Goal: Information Seeking & Learning: Learn about a topic

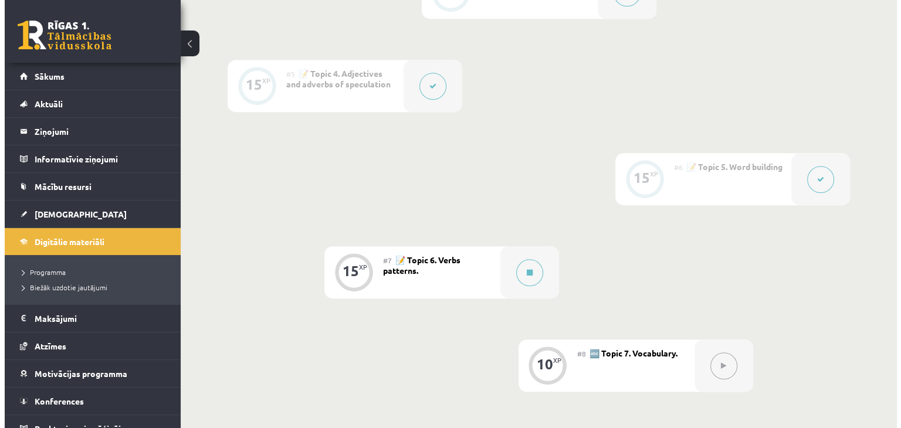
scroll to position [645, 0]
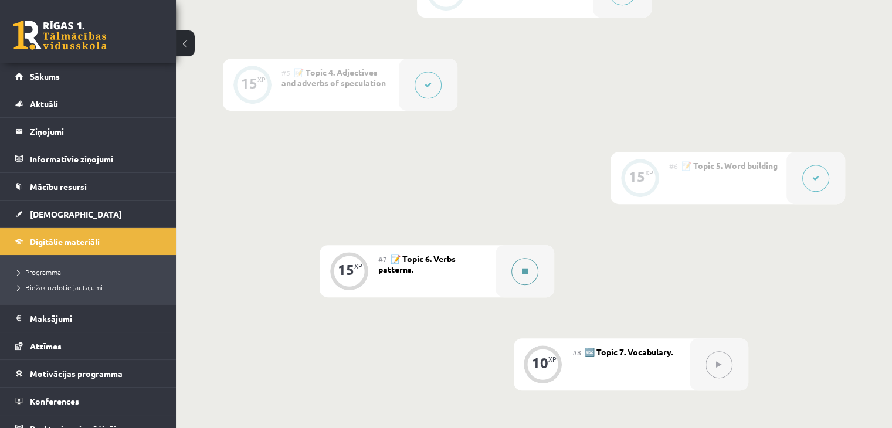
click at [533, 285] on button at bounding box center [524, 271] width 27 height 27
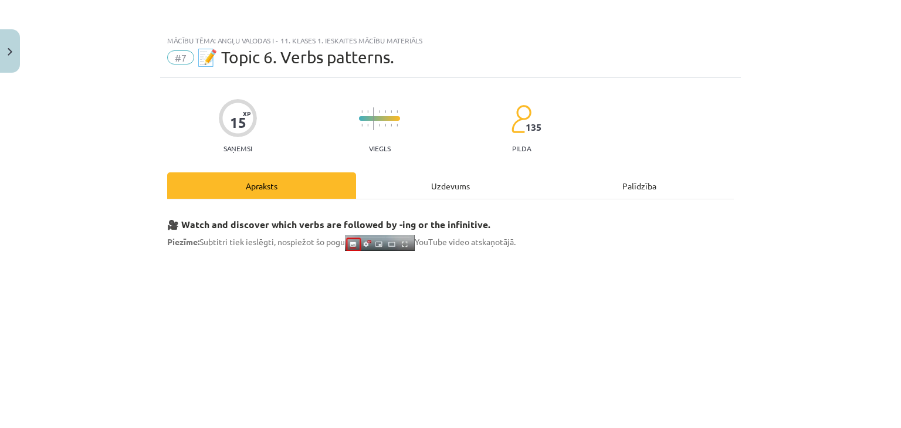
click at [460, 186] on div "Uzdevums" at bounding box center [450, 185] width 189 height 26
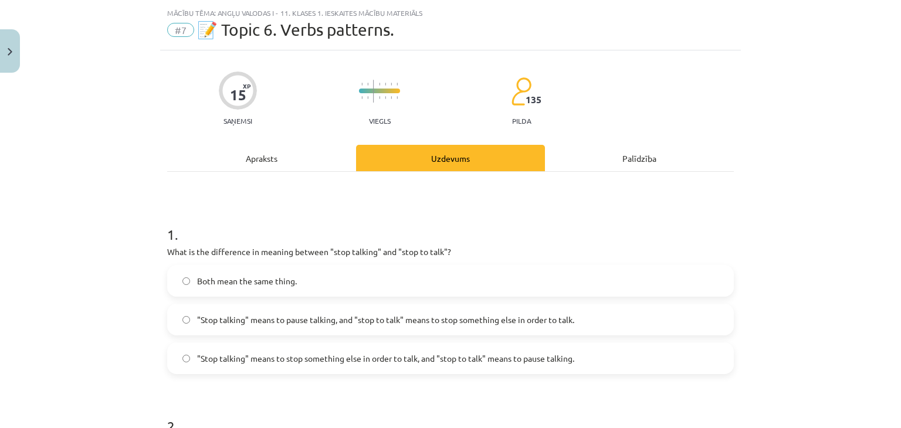
scroll to position [29, 0]
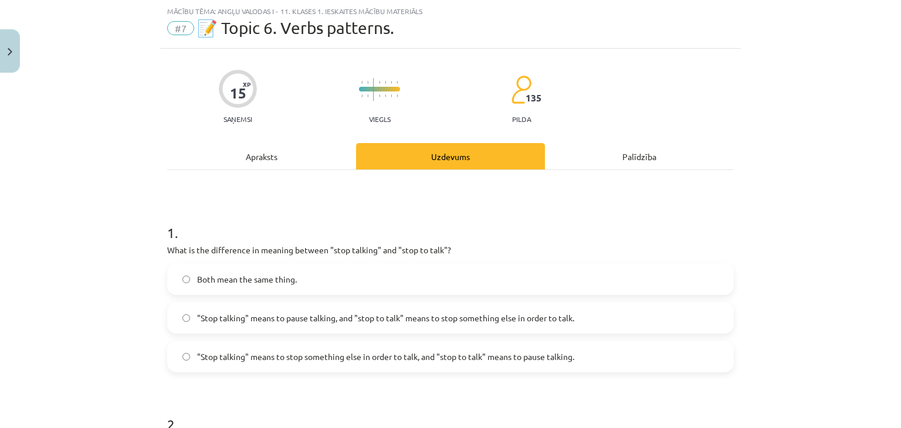
click at [596, 324] on label ""Stop talking" means to pause talking, and "stop to talk" means to stop somethi…" at bounding box center [450, 317] width 564 height 29
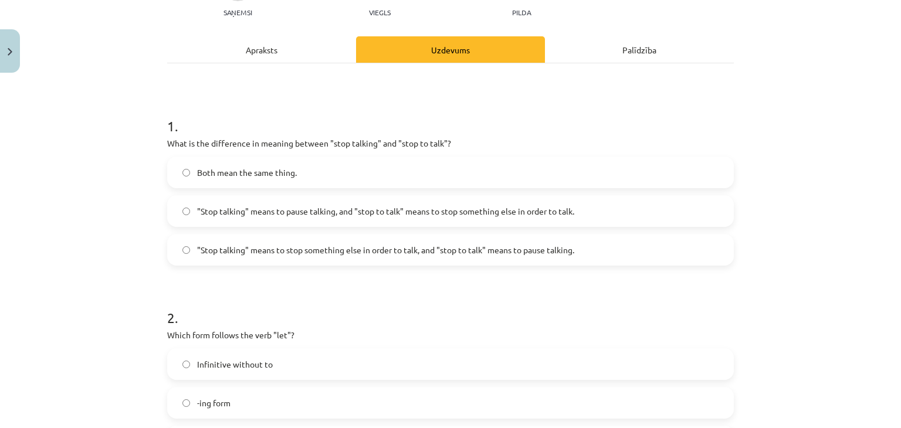
scroll to position [264, 0]
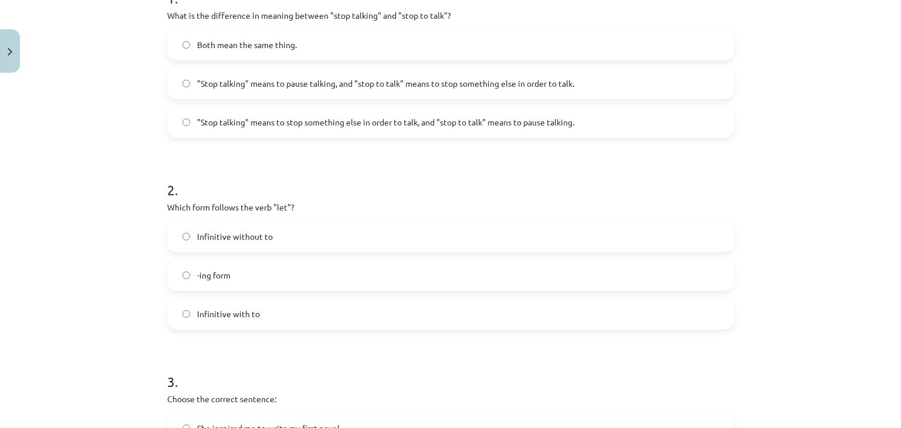
click at [232, 316] on span "Infinitive with to" at bounding box center [228, 314] width 63 height 12
click at [247, 242] on label "Infinitive without to" at bounding box center [450, 236] width 564 height 29
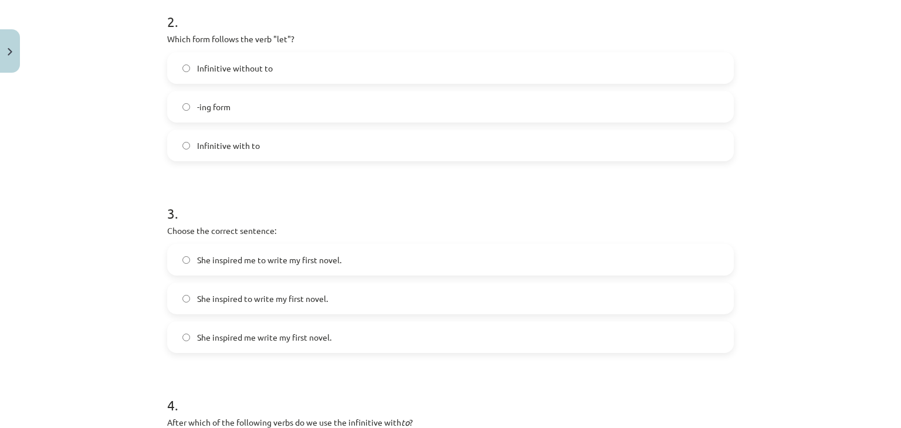
scroll to position [440, 0]
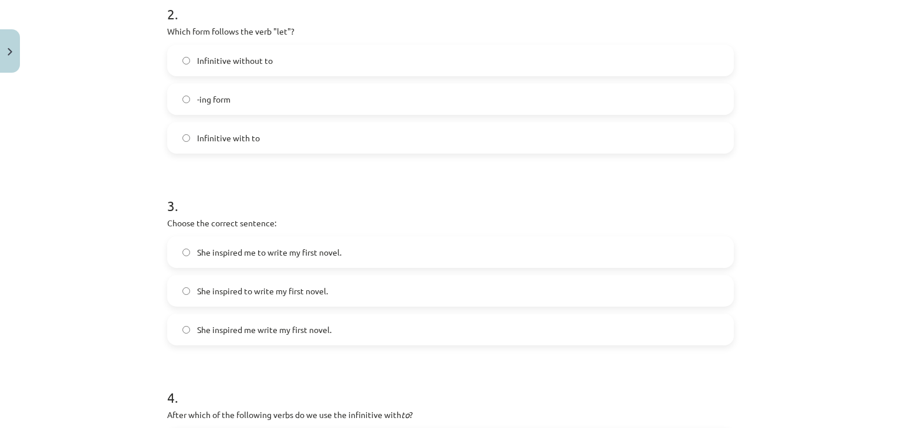
click at [249, 256] on span "She inspired me to write my first novel." at bounding box center [269, 252] width 144 height 12
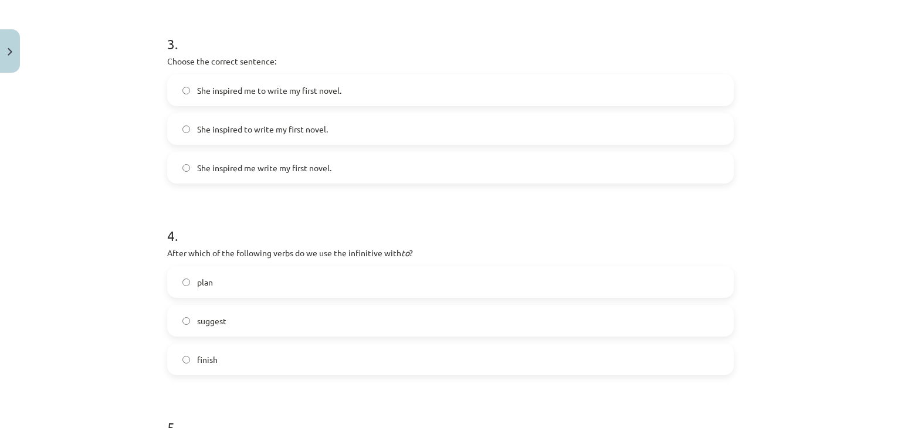
scroll to position [616, 0]
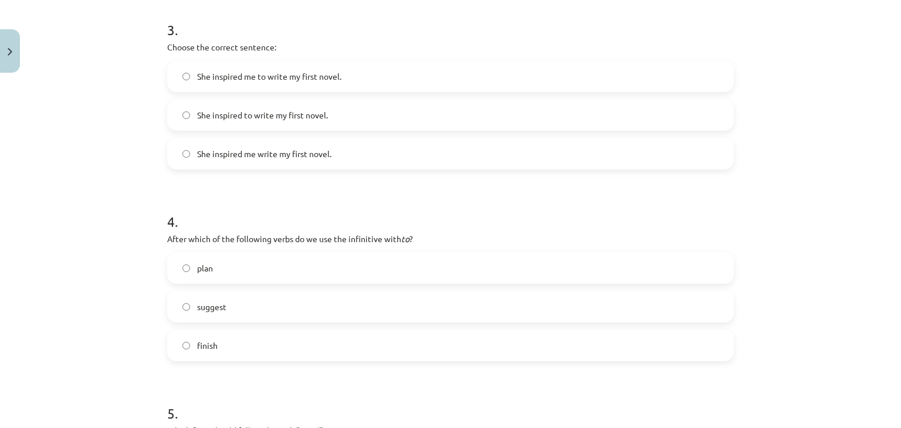
click at [173, 310] on label "suggest" at bounding box center [450, 306] width 564 height 29
click at [178, 271] on label "plan" at bounding box center [450, 267] width 564 height 29
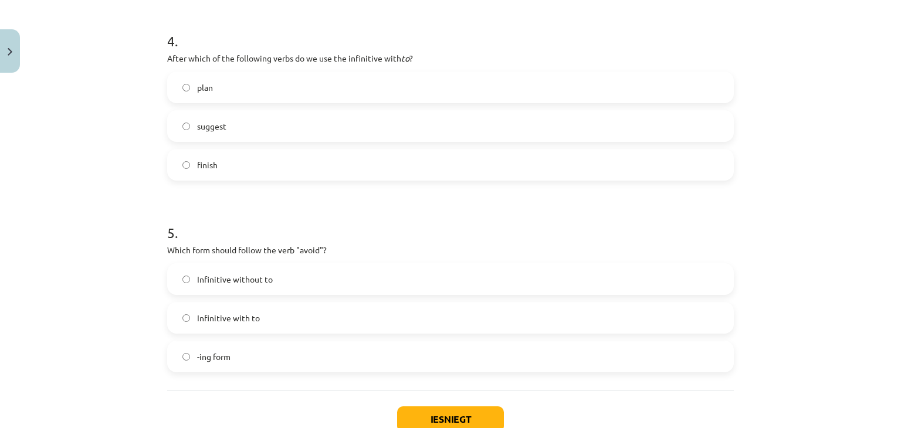
scroll to position [850, 0]
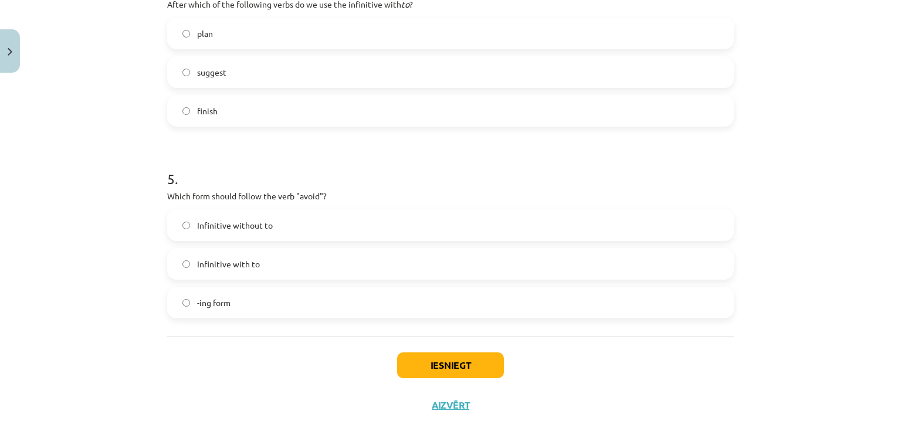
click at [171, 305] on label "-ing form" at bounding box center [450, 302] width 564 height 29
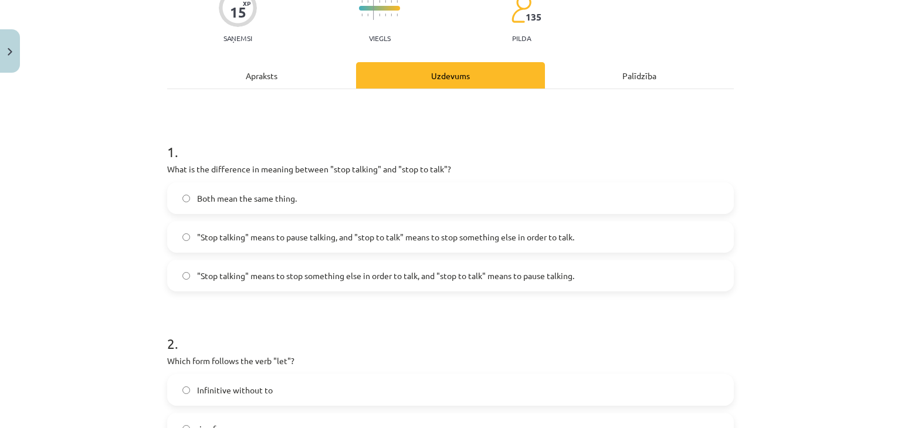
scroll to position [88, 0]
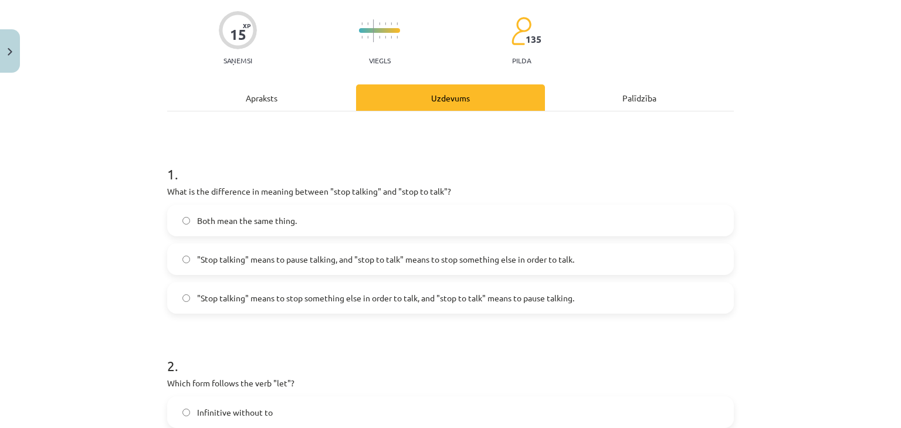
click at [295, 108] on div "Apraksts" at bounding box center [261, 97] width 189 height 26
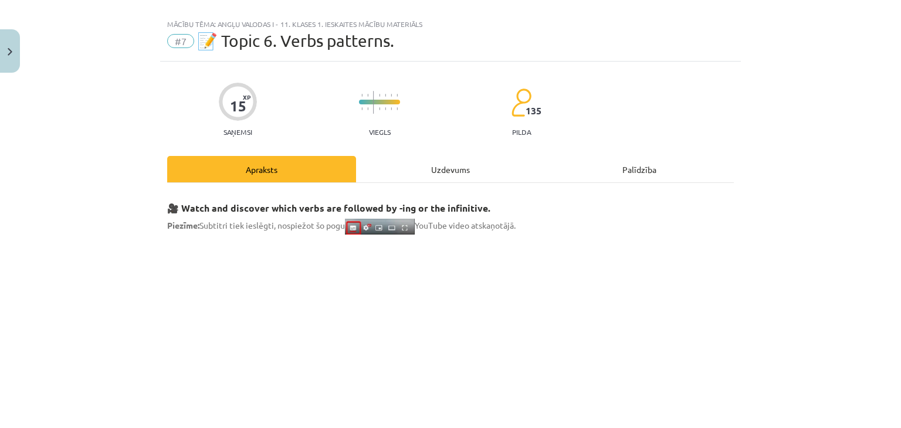
scroll to position [0, 0]
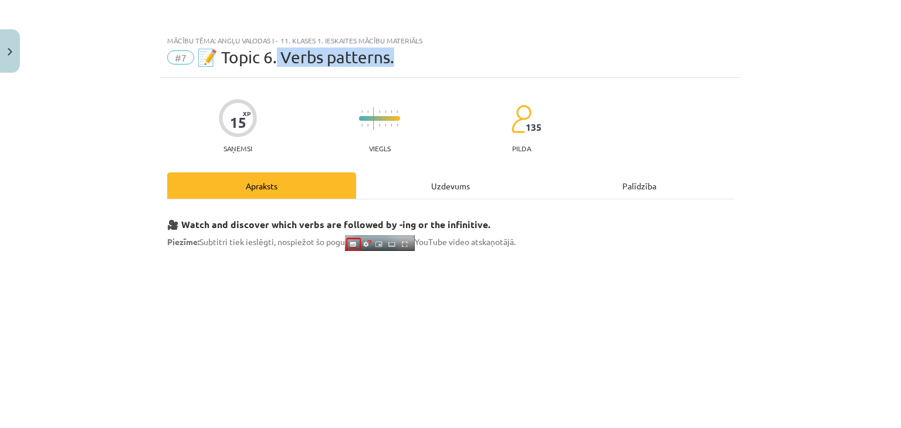
drag, startPoint x: 277, startPoint y: 57, endPoint x: 400, endPoint y: 57, distance: 123.7
click at [400, 57] on div "#7 📝 Topic 6. Verbs patterns." at bounding box center [450, 57] width 566 height 19
copy span "Verbs patterns."
click at [483, 181] on div "Uzdevums" at bounding box center [450, 185] width 189 height 26
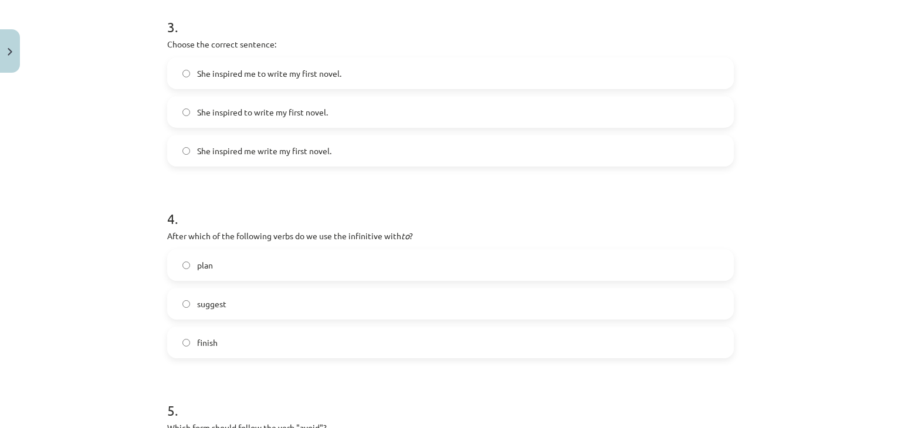
scroll to position [674, 0]
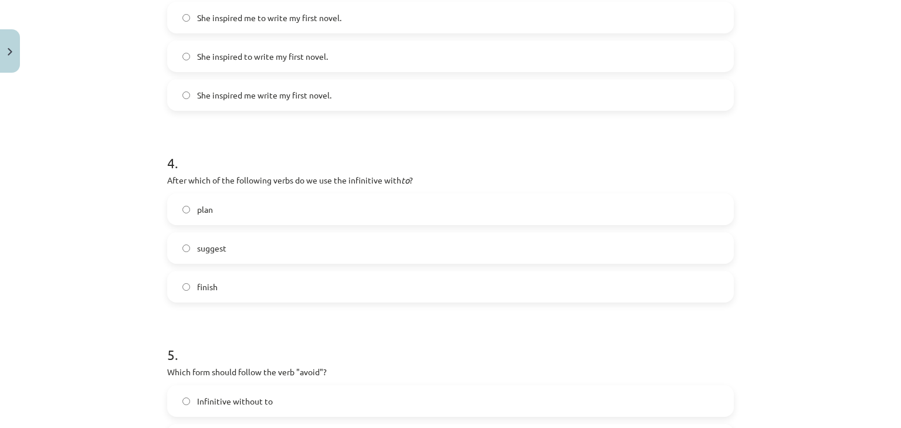
drag, startPoint x: 150, startPoint y: 179, endPoint x: 255, endPoint y: 277, distance: 144.0
click at [255, 277] on div "Mācību tēma: Angļu valodas i - 11. klases 1. ieskaites mācību materiāls #7 📝 To…" at bounding box center [450, 214] width 901 height 428
copy div "After which of the following verbs do we use the infinitive with to ? plan sugg…"
click at [100, 196] on div "Mācību tēma: Angļu valodas i - 11. klases 1. ieskaites mācību materiāls #7 📝 To…" at bounding box center [450, 214] width 901 height 428
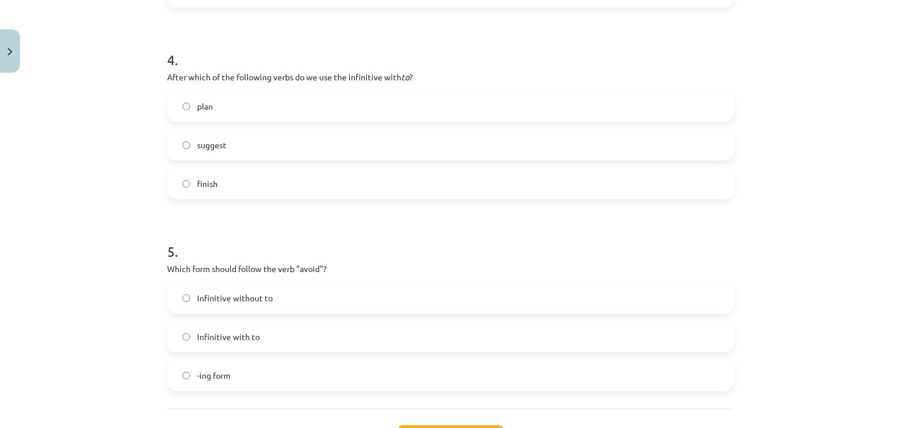
scroll to position [850, 0]
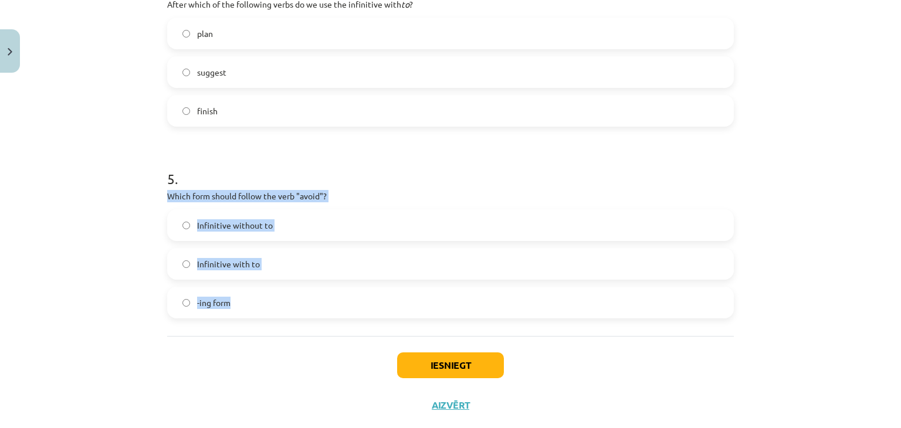
drag, startPoint x: 157, startPoint y: 195, endPoint x: 237, endPoint y: 293, distance: 126.2
copy div "Which form should follow the verb "avoid"? Infinitive without to Infinitive wit…"
click at [105, 308] on div "Mācību tēma: Angļu valodas i - 11. klases 1. ieskaites mācību materiāls #7 📝 To…" at bounding box center [450, 214] width 901 height 428
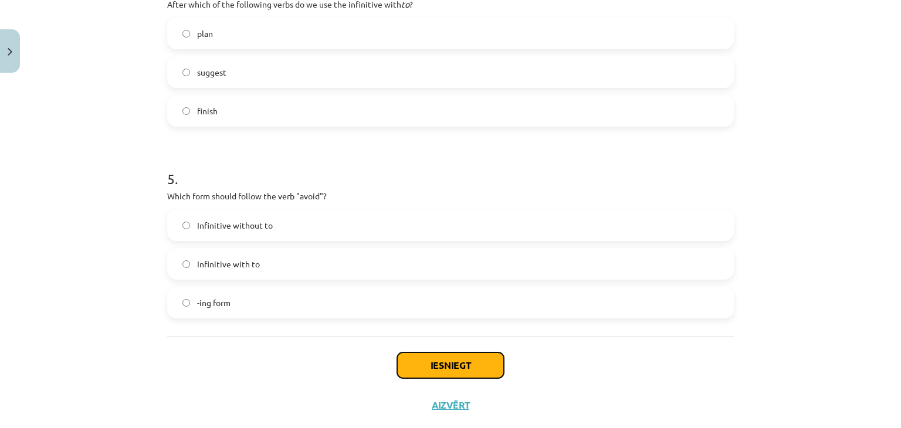
click at [427, 369] on button "Iesniegt" at bounding box center [450, 365] width 107 height 26
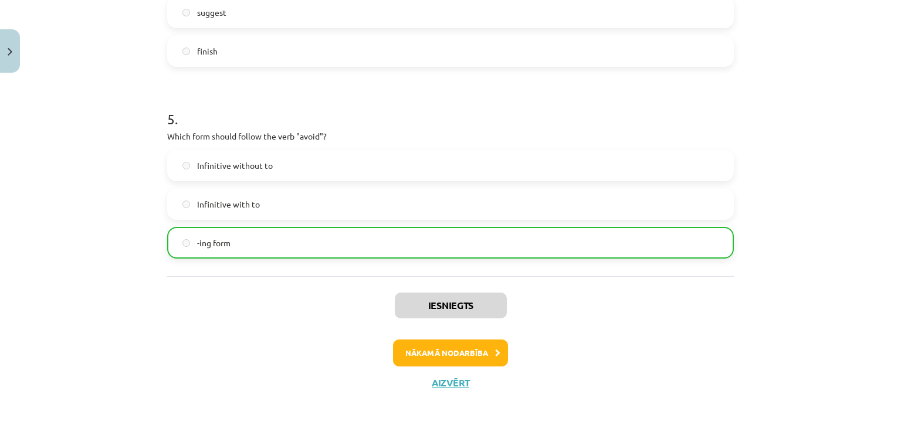
scroll to position [913, 0]
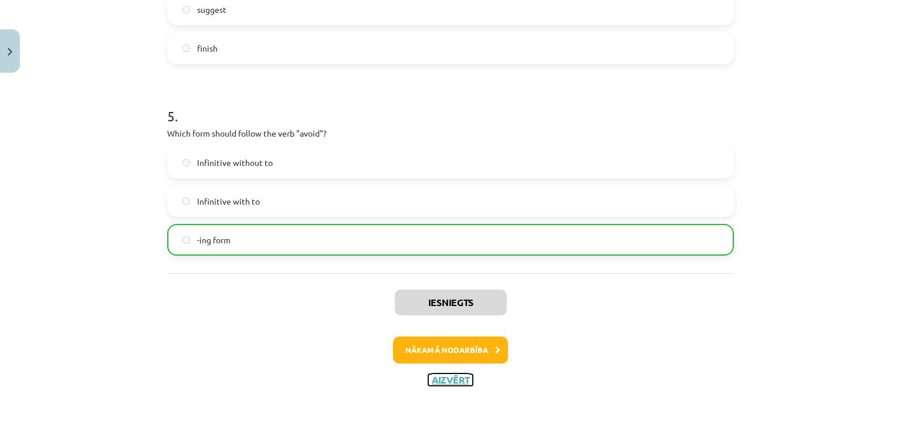
click at [443, 379] on button "Aizvērt" at bounding box center [450, 380] width 45 height 12
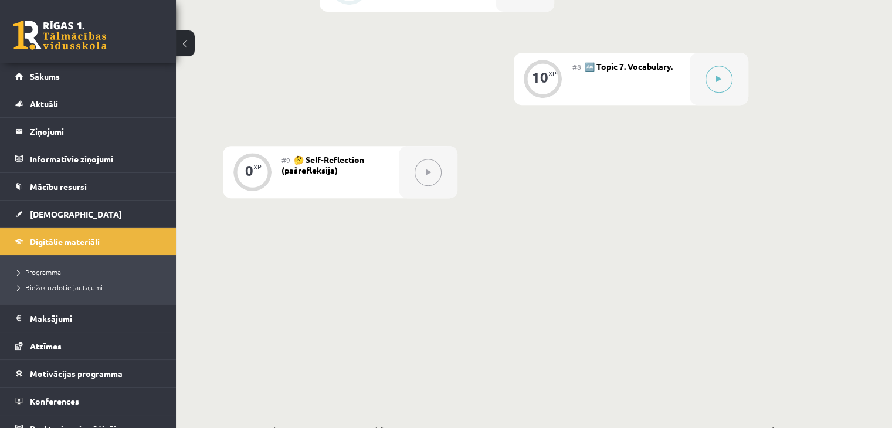
scroll to position [931, 0]
click at [728, 92] on button at bounding box center [718, 78] width 27 height 27
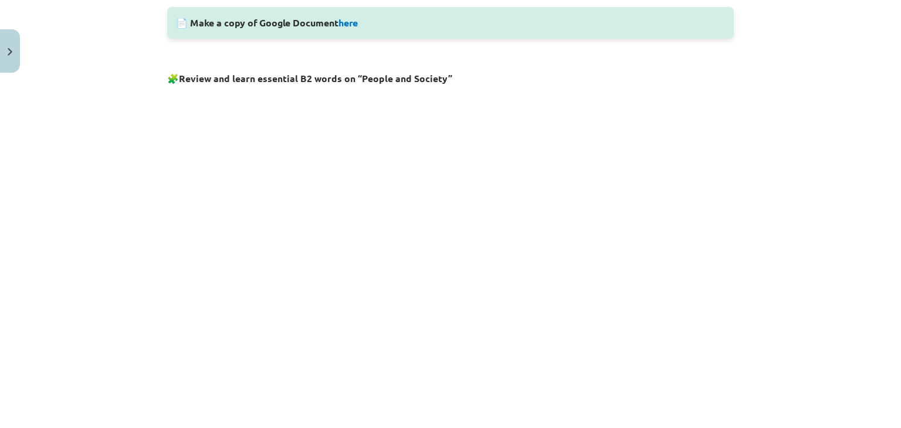
scroll to position [603, 0]
